Goal: Task Accomplishment & Management: Use online tool/utility

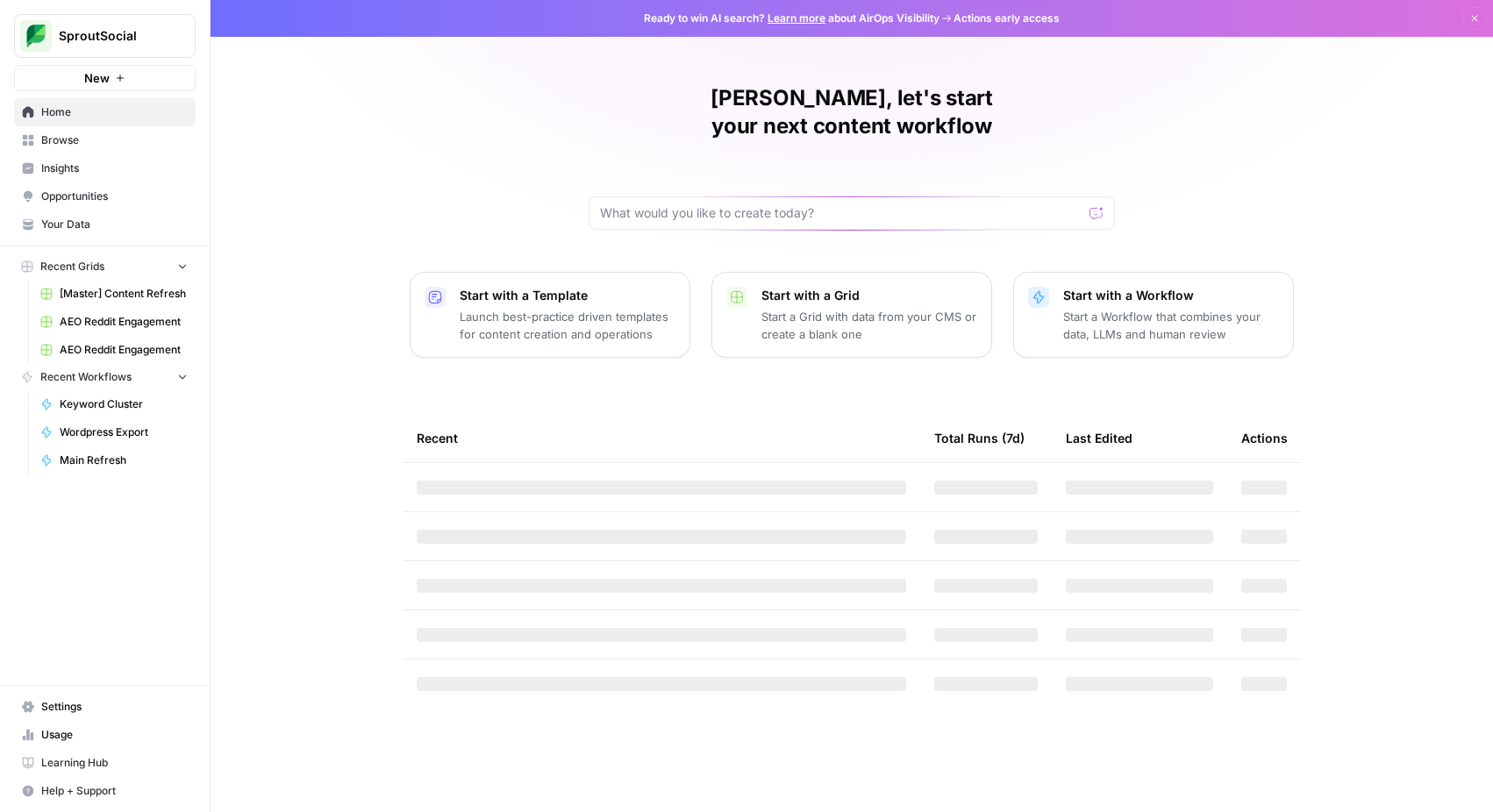
click at [113, 405] on span "Keyword Cluster" at bounding box center [123, 405] width 128 height 16
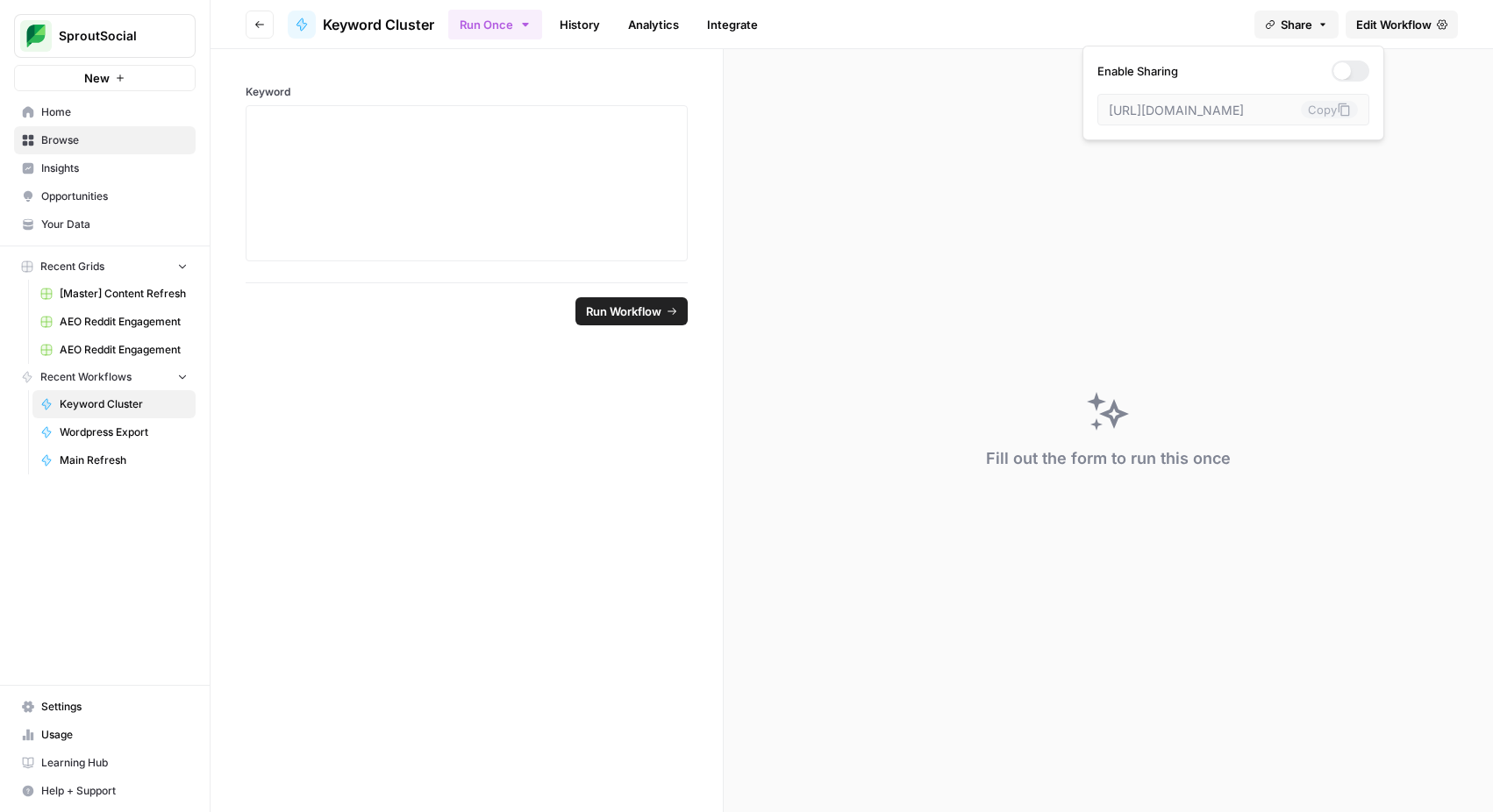
click at [1307, 29] on span "Share" at bounding box center [1297, 25] width 32 height 18
click at [1332, 73] on div at bounding box center [1351, 71] width 38 height 21
click at [1339, 110] on icon at bounding box center [1344, 109] width 11 height 13
click at [360, 513] on form "Keyword Run Workflow" at bounding box center [467, 430] width 513 height 763
click at [1289, 34] on button "Share" at bounding box center [1296, 25] width 84 height 28
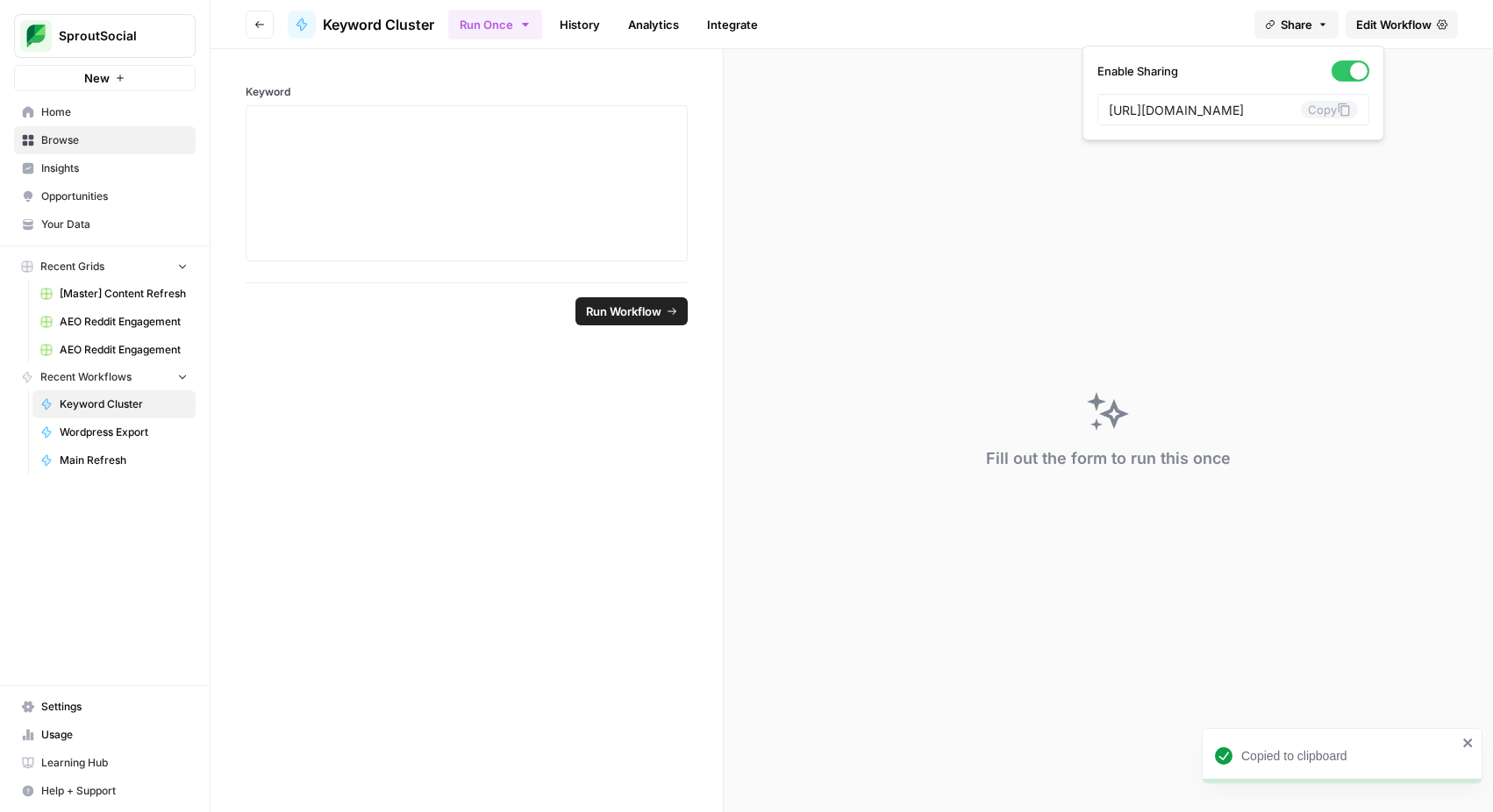
scroll to position [0, 323]
click at [1200, 110] on input "[URL][DOMAIN_NAME]" at bounding box center [1205, 109] width 192 height 16
click at [1301, 108] on button "Copy" at bounding box center [1329, 110] width 57 height 18
click at [424, 146] on div at bounding box center [467, 183] width 419 height 140
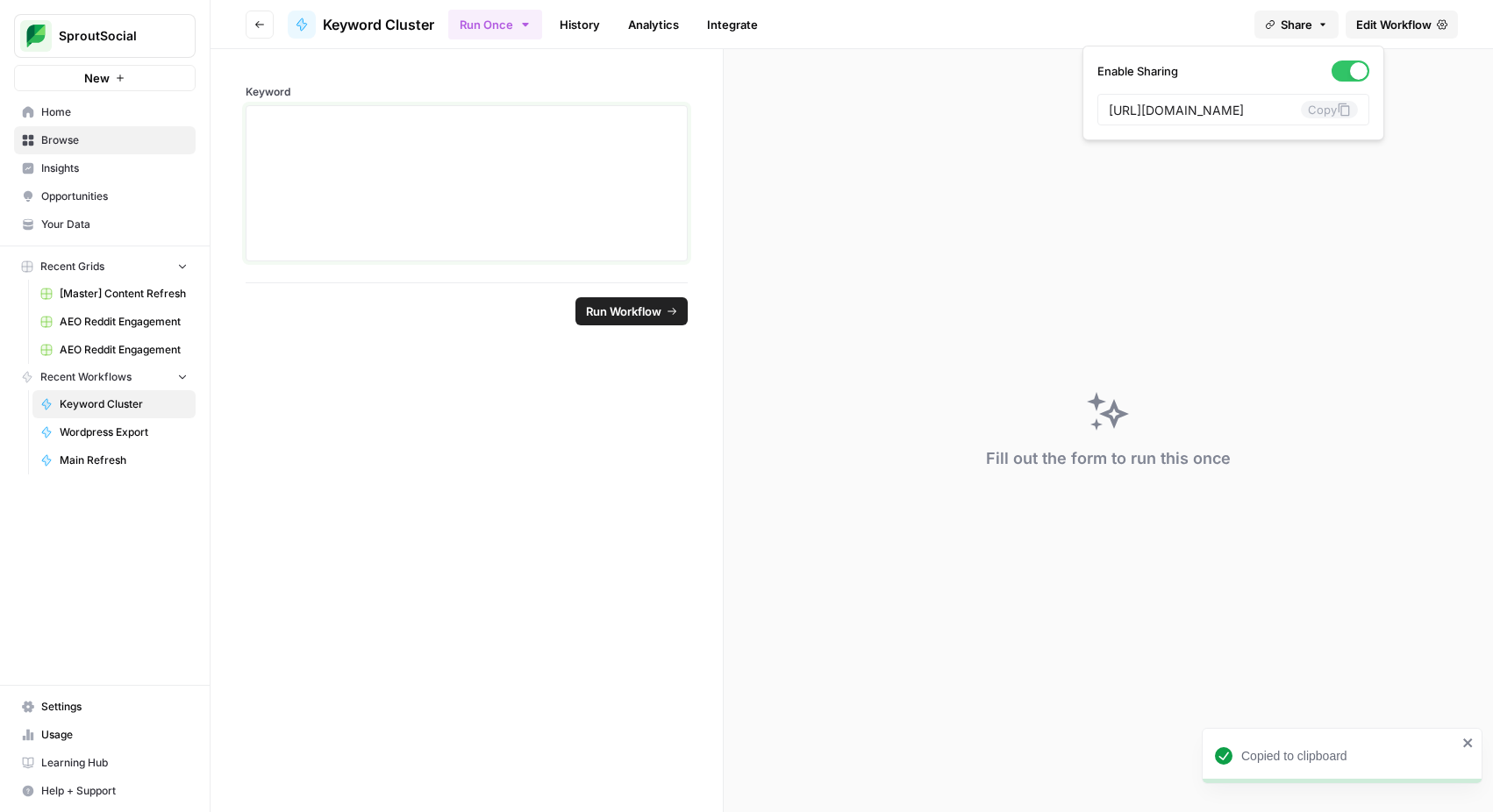
click at [423, 145] on div at bounding box center [467, 183] width 419 height 140
click at [408, 135] on div "To enrich screen reader interactions, please activate Accessibility in Grammarl…" at bounding box center [467, 183] width 419 height 140
click at [525, 216] on div "To enrich screen reader interactions, please activate Accessibility in Grammarl…" at bounding box center [467, 183] width 419 height 140
click at [288, 311] on button "Reset" at bounding box center [271, 311] width 53 height 28
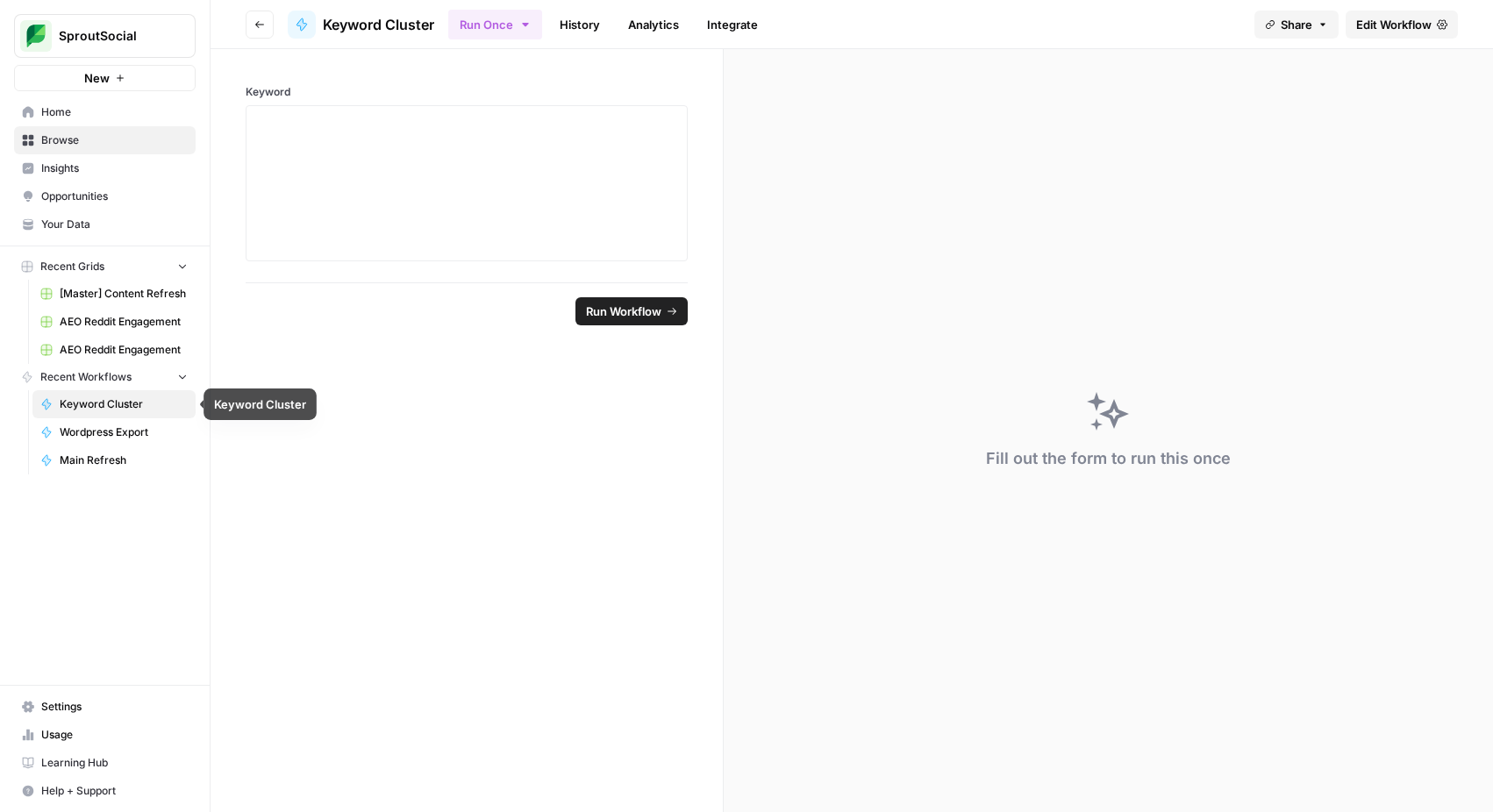
click at [83, 399] on span "Keyword Cluster" at bounding box center [123, 405] width 128 height 16
click at [272, 30] on button "Go back" at bounding box center [259, 25] width 28 height 28
click at [256, 32] on button "Go back" at bounding box center [259, 25] width 28 height 28
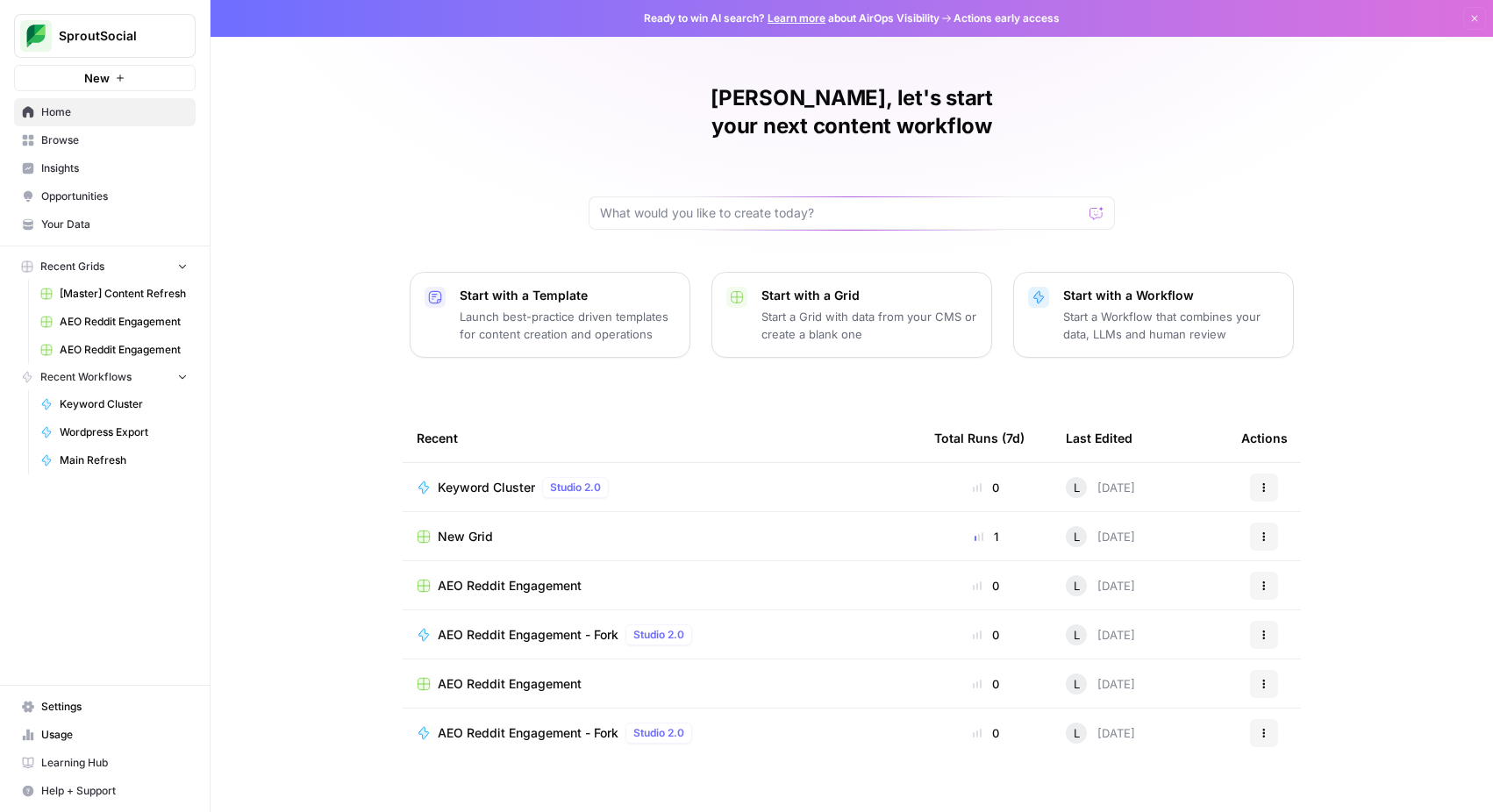
click at [186, 265] on icon "button" at bounding box center [182, 265] width 12 height 12
click at [186, 265] on icon "button" at bounding box center [182, 266] width 12 height 12
click at [115, 407] on span "Keyword Cluster" at bounding box center [123, 405] width 128 height 16
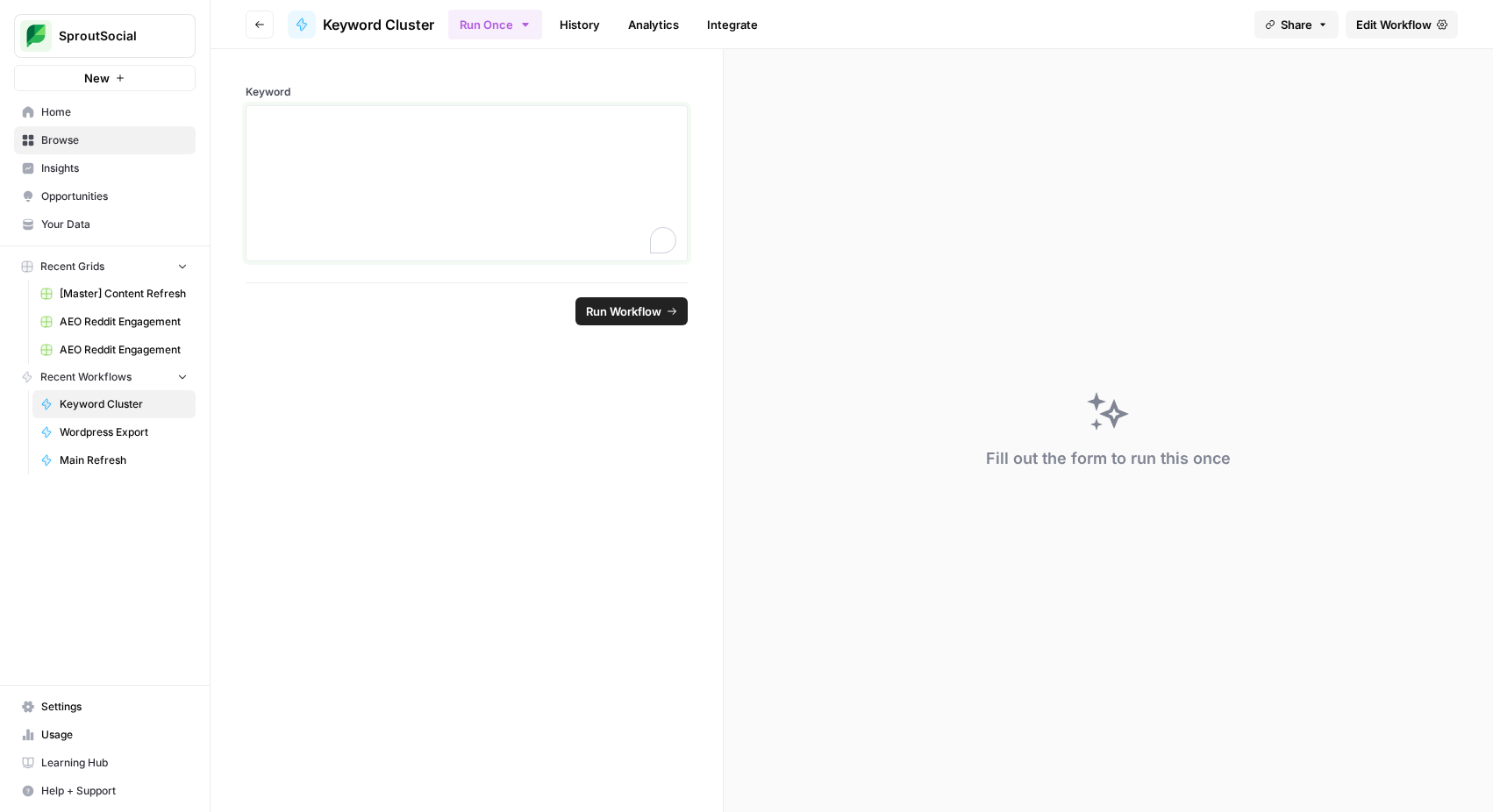
click at [374, 138] on div "To enrich screen reader interactions, please activate Accessibility in Grammarl…" at bounding box center [467, 183] width 419 height 140
click at [587, 26] on link "History" at bounding box center [581, 25] width 62 height 28
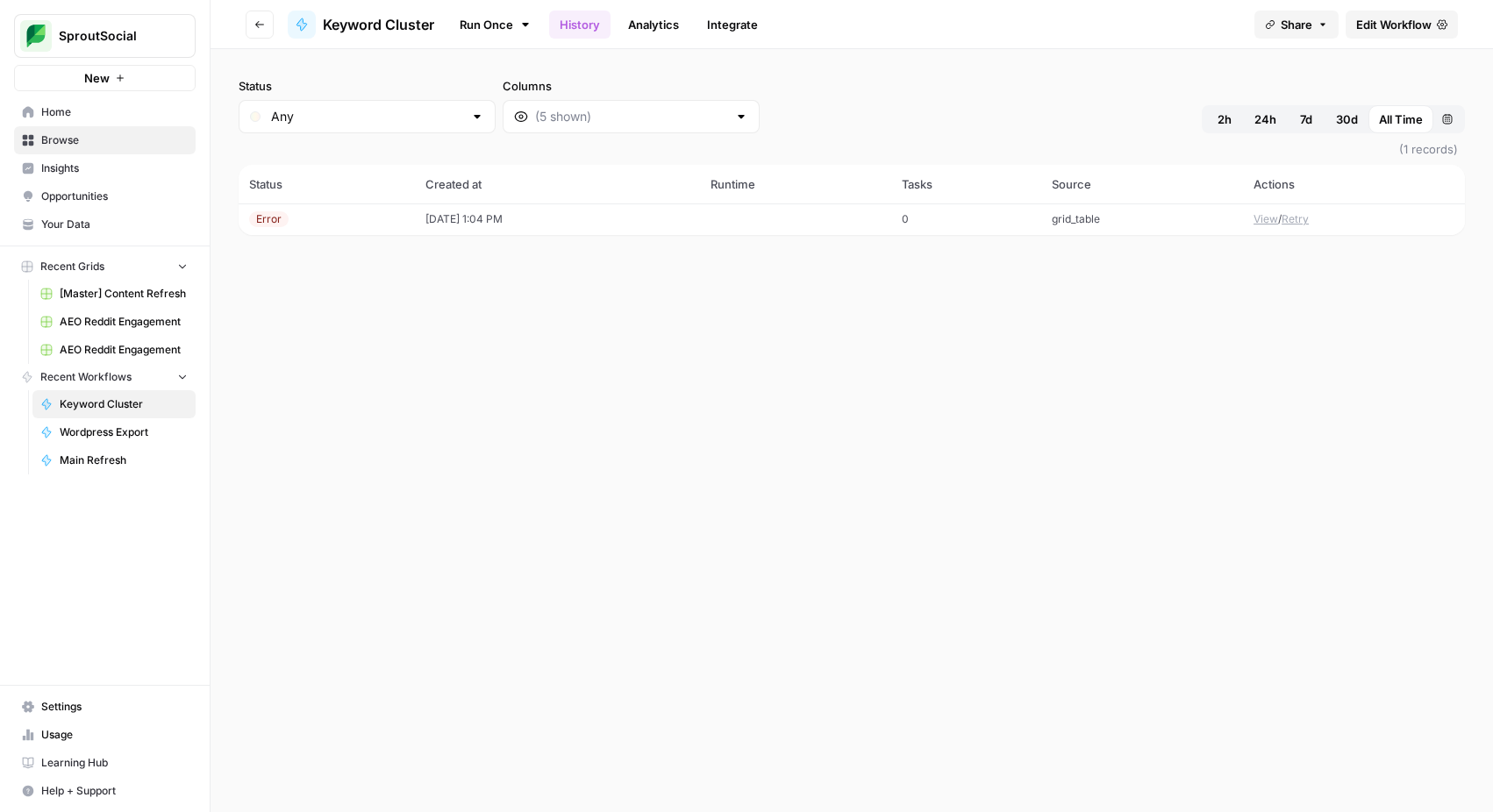
click at [1081, 219] on td "grid_table" at bounding box center [1142, 220] width 202 height 32
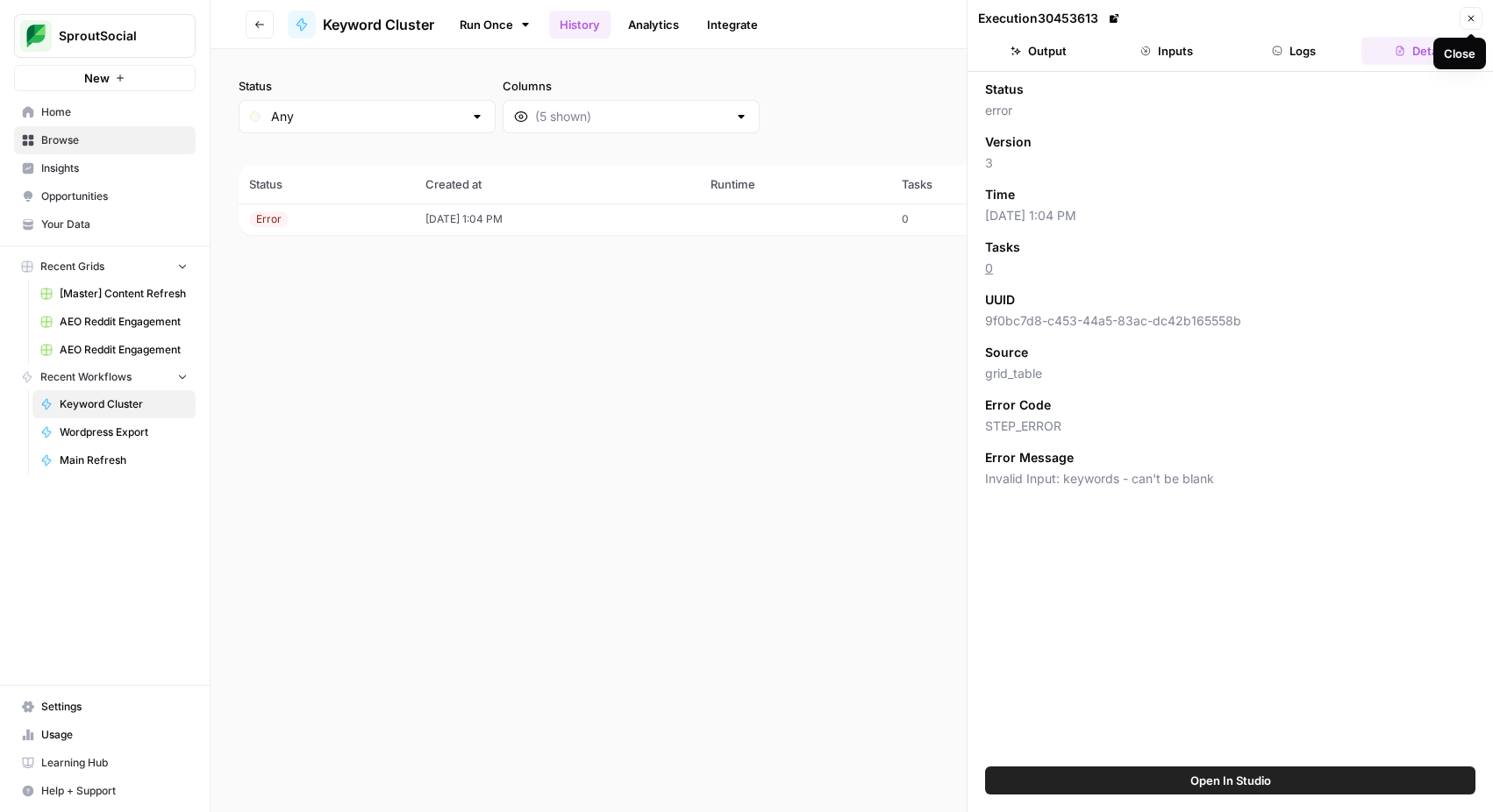
click at [1474, 20] on icon "button" at bounding box center [1471, 18] width 11 height 11
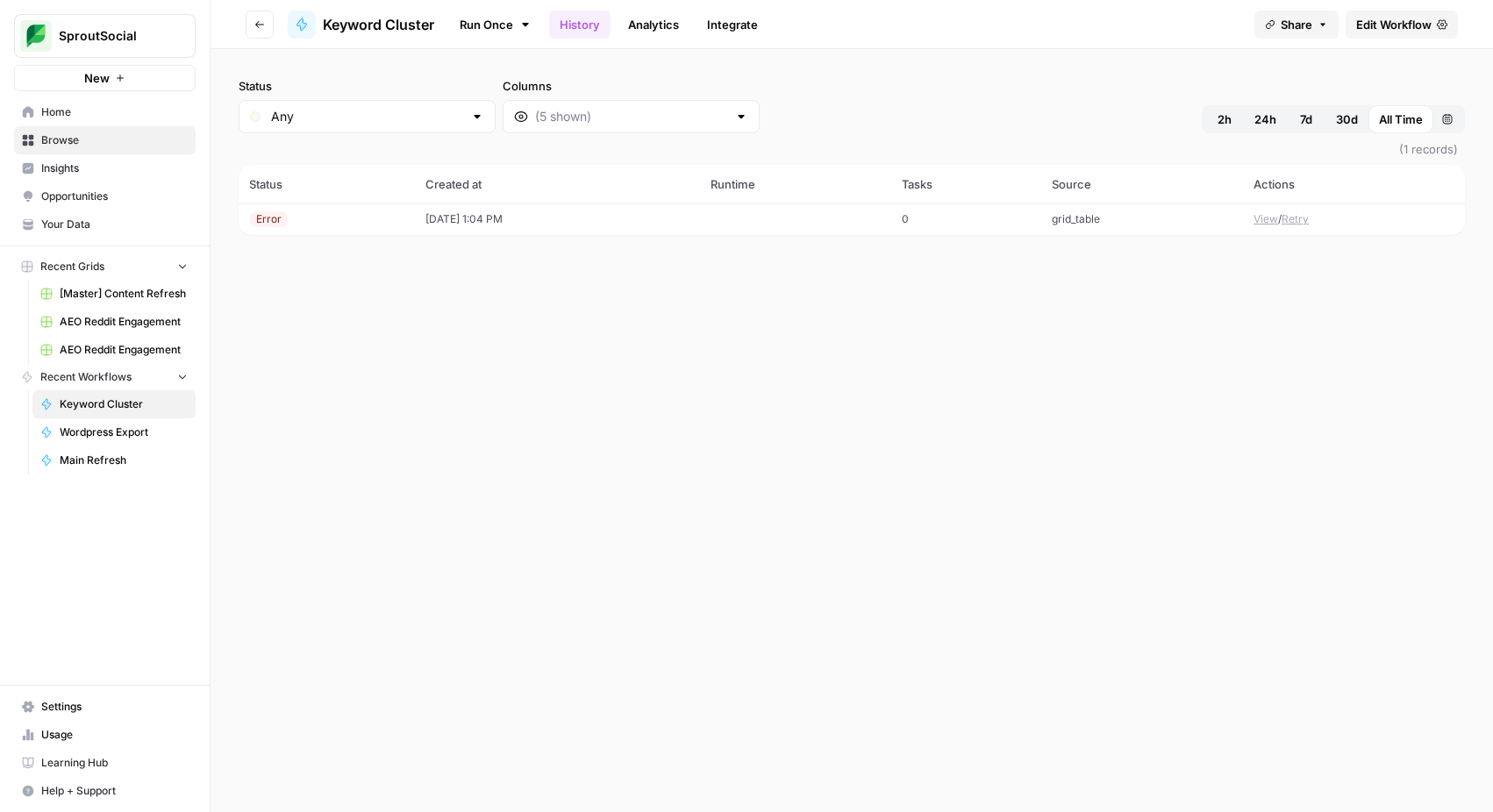
click at [251, 28] on button "Go back" at bounding box center [259, 25] width 28 height 28
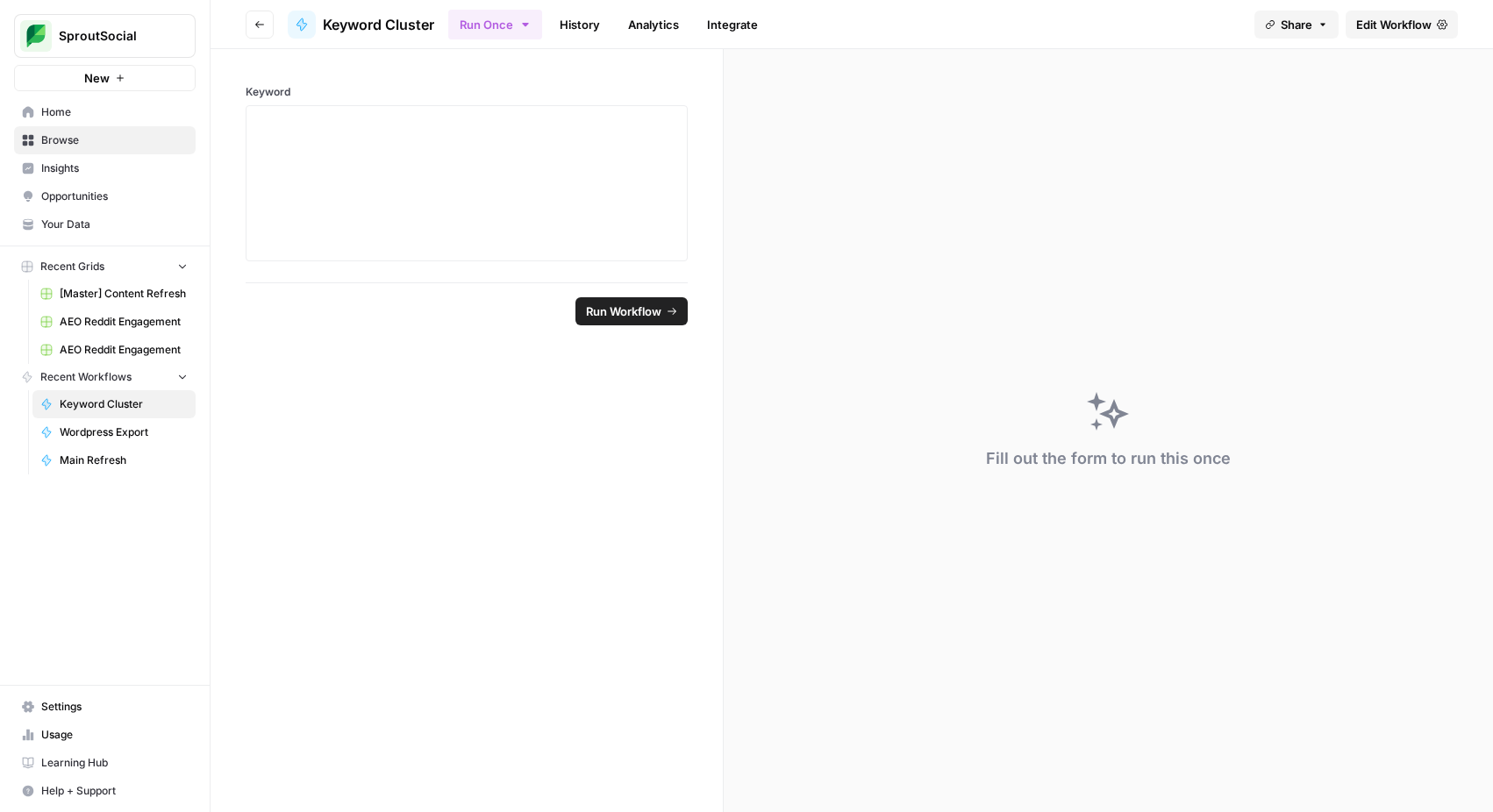
click at [83, 397] on span "Keyword Cluster" at bounding box center [123, 405] width 128 height 16
click at [1369, 21] on span "Edit Workflow" at bounding box center [1395, 25] width 76 height 18
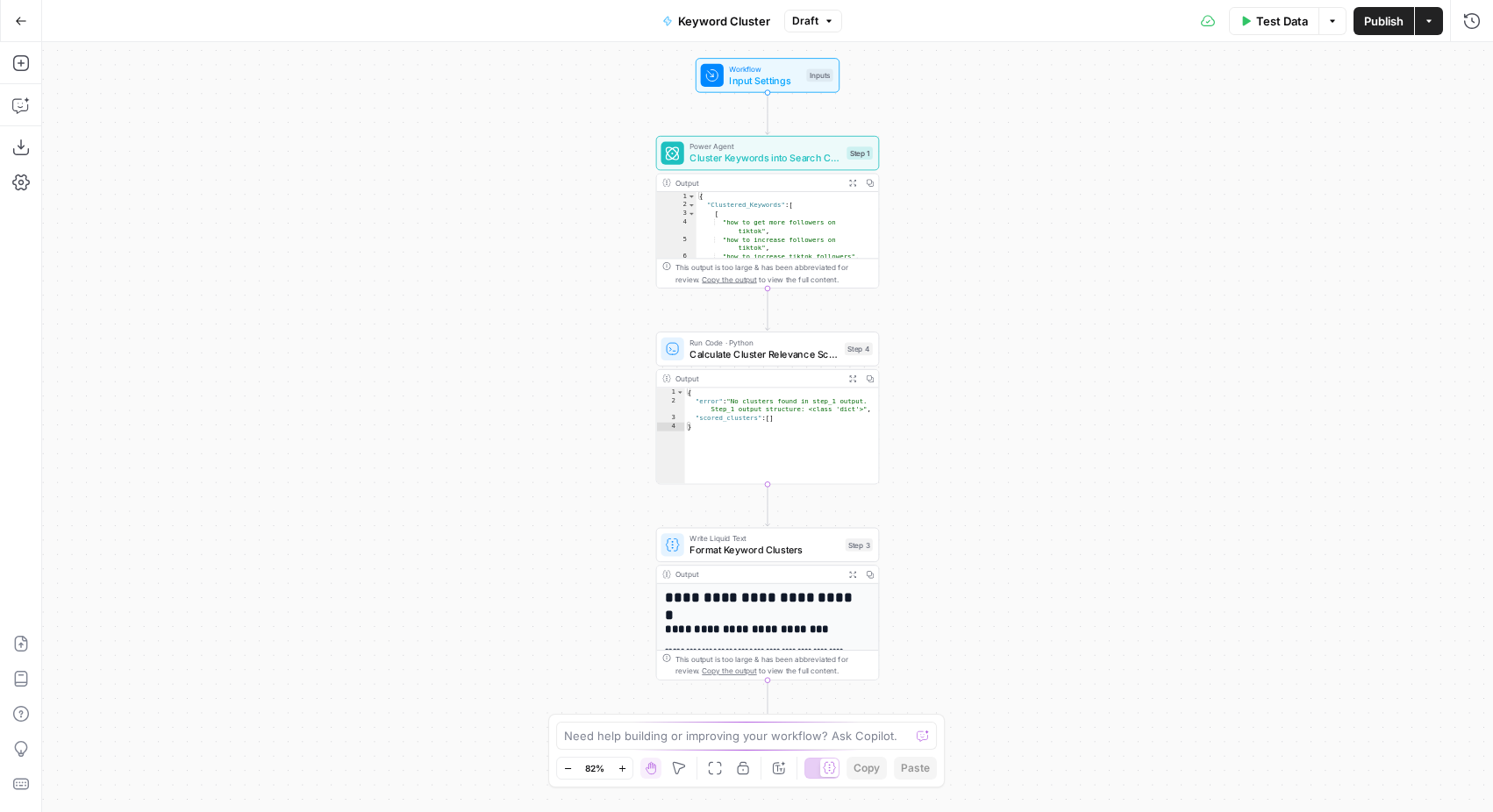
click at [1262, 28] on span "Test Data" at bounding box center [1282, 21] width 52 height 18
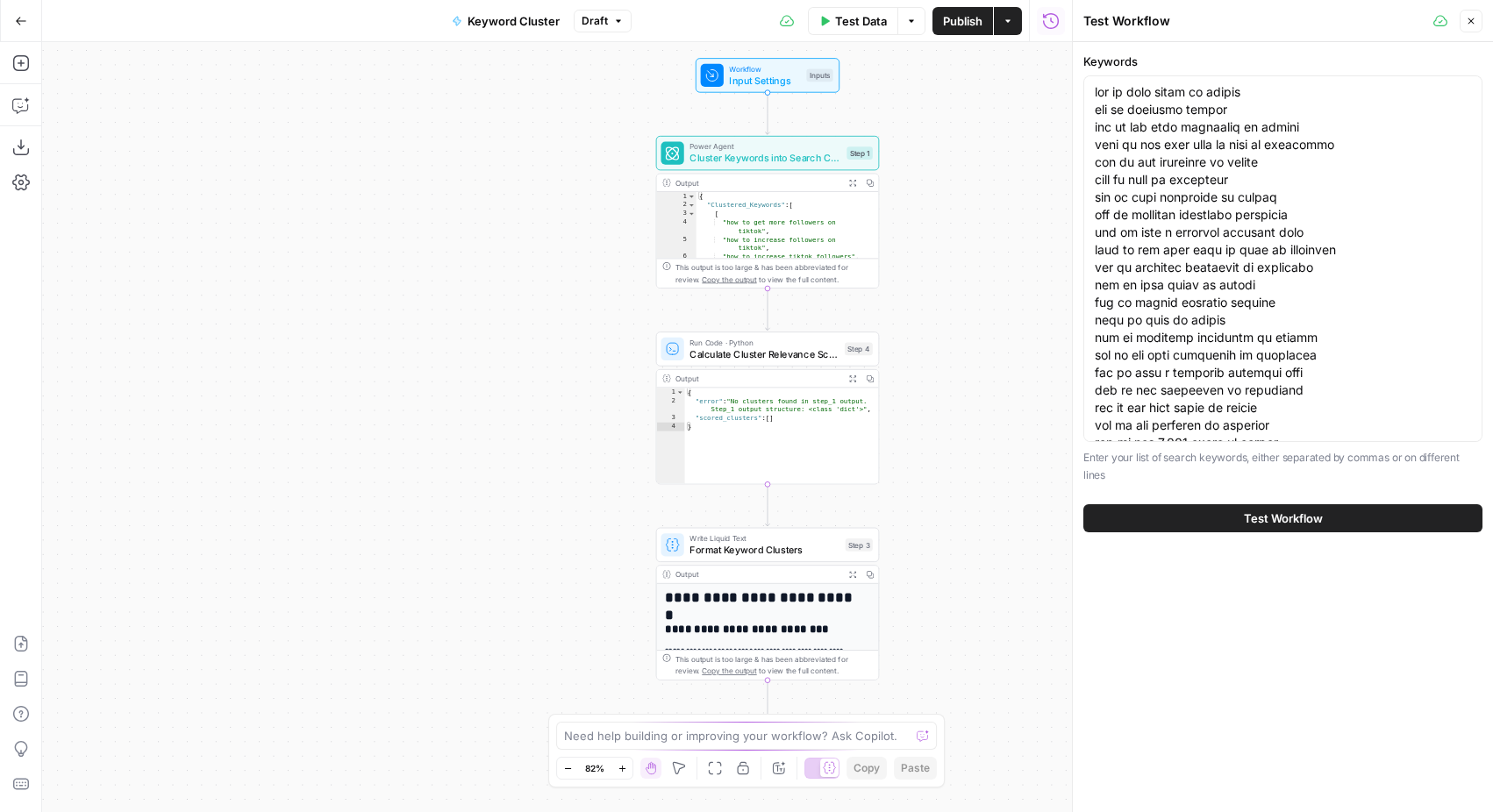
click at [1207, 518] on button "Test Workflow" at bounding box center [1283, 519] width 400 height 28
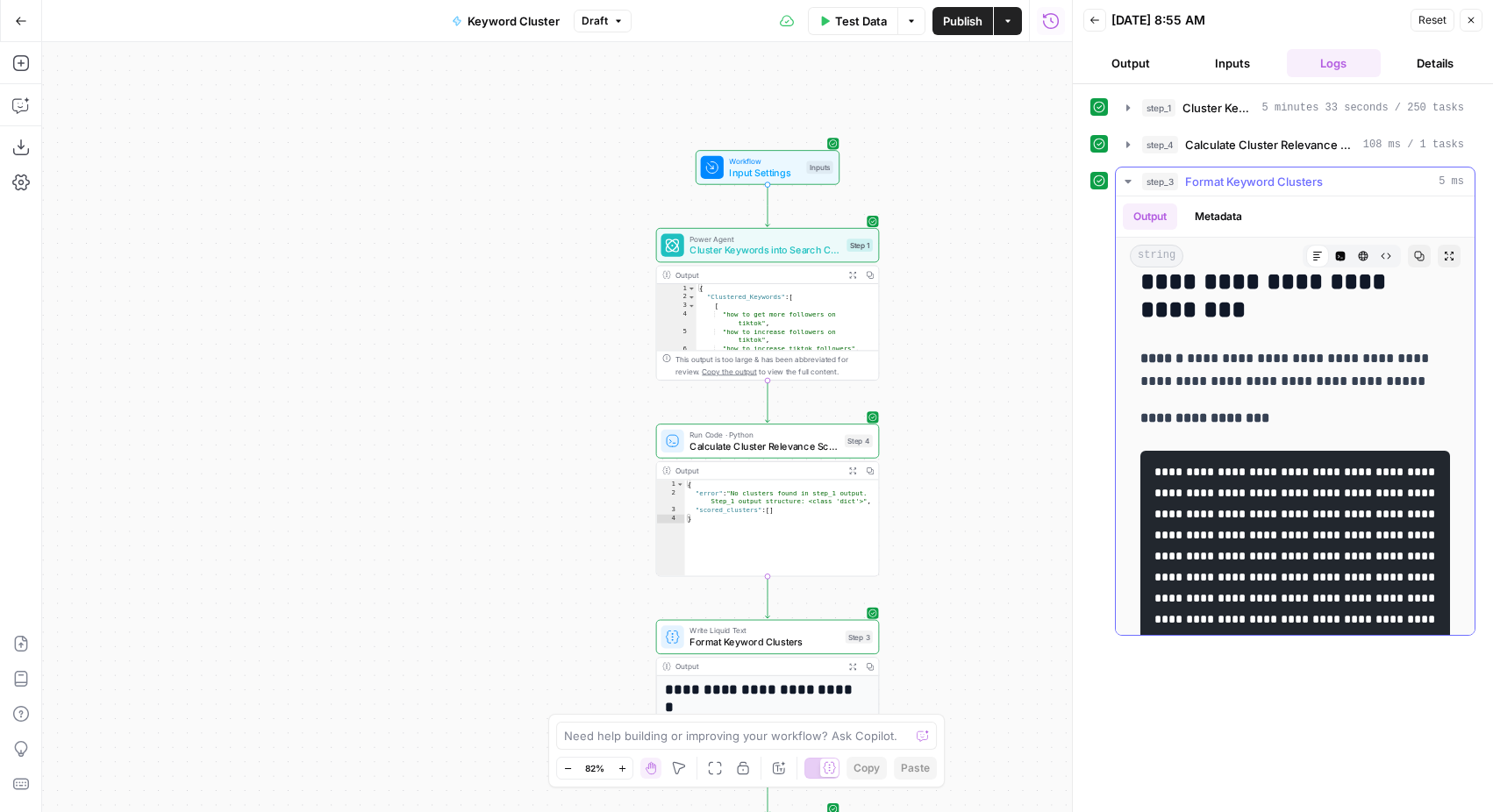
scroll to position [116, 0]
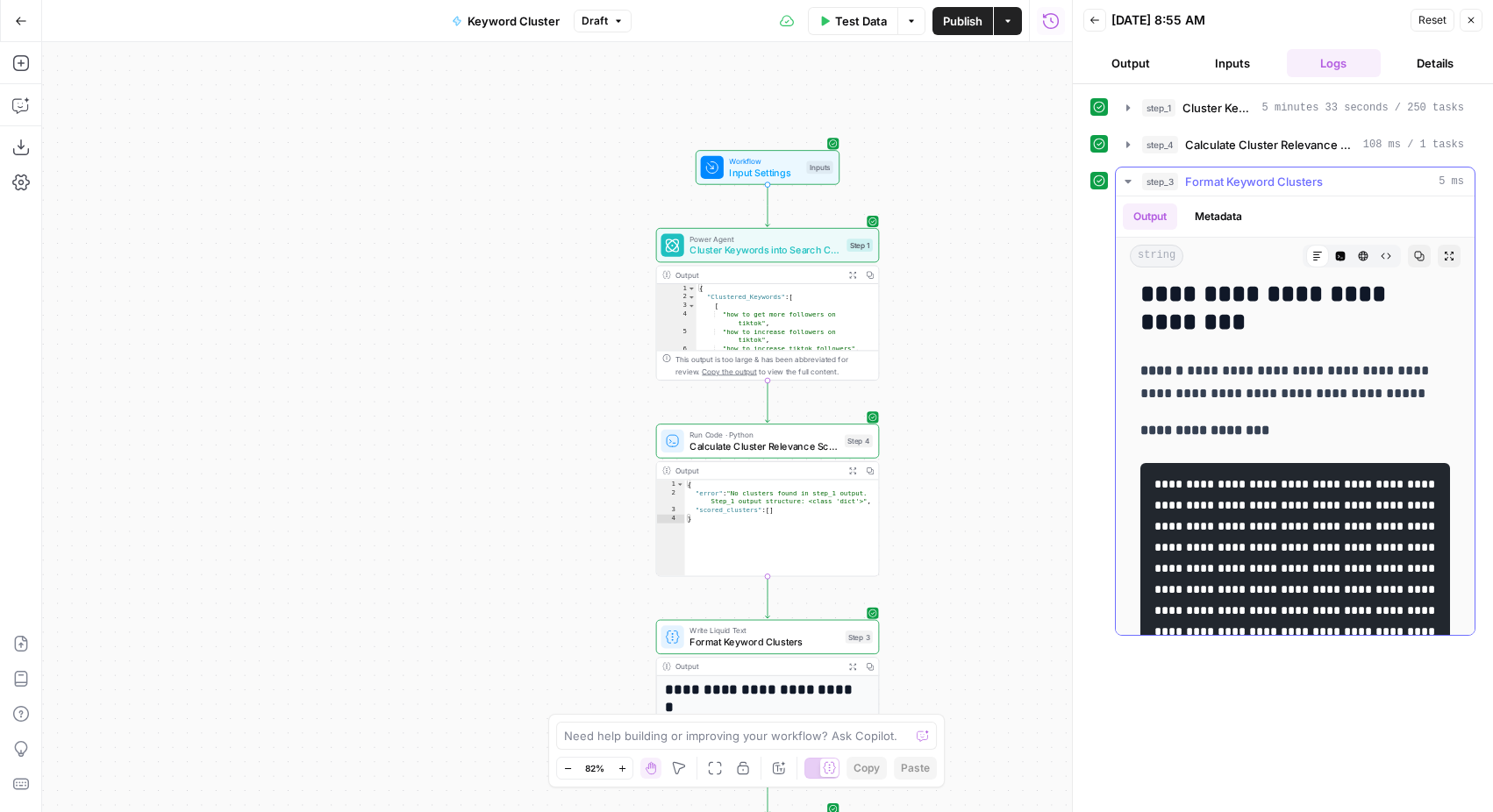
drag, startPoint x: 1370, startPoint y: 392, endPoint x: 1137, endPoint y: 379, distance: 233.4
